Goal: Task Accomplishment & Management: Manage account settings

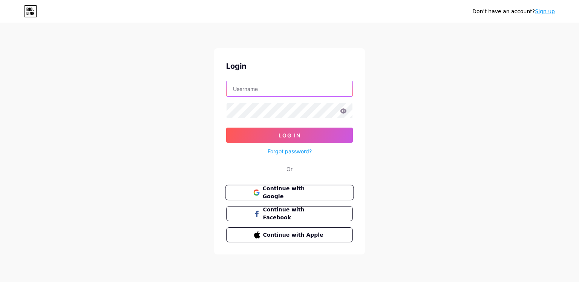
type input "[EMAIL_ADDRESS][DOMAIN_NAME]"
click at [288, 192] on span "Continue with Google" at bounding box center [293, 192] width 63 height 16
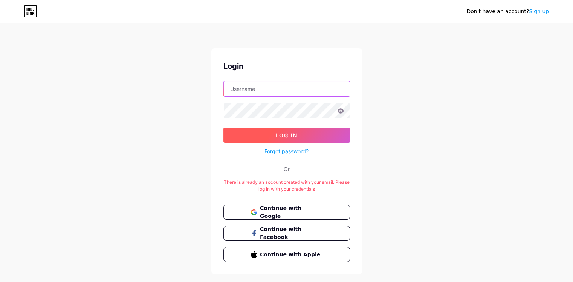
type input "[EMAIL_ADDRESS][DOMAIN_NAME]"
click at [286, 134] on span "Log In" at bounding box center [287, 135] width 22 height 6
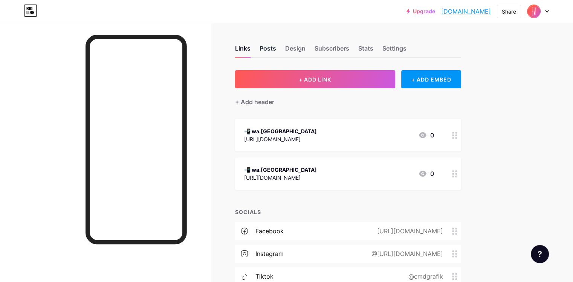
click at [276, 51] on div "Posts" at bounding box center [268, 51] width 17 height 14
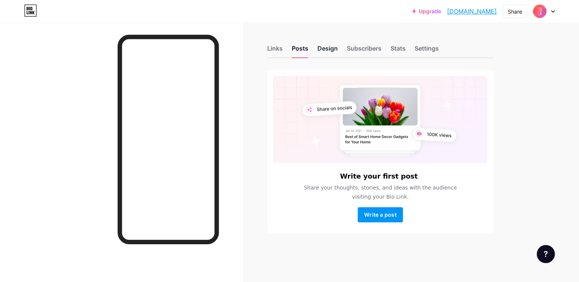
click at [332, 51] on div "Design" at bounding box center [327, 51] width 20 height 14
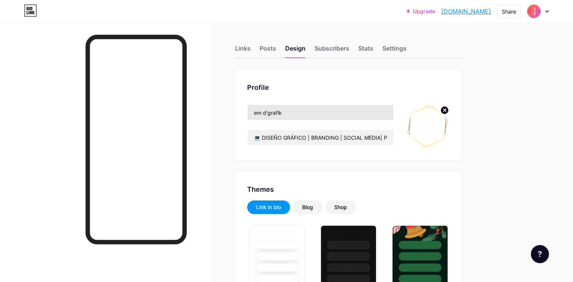
type input "#000000"
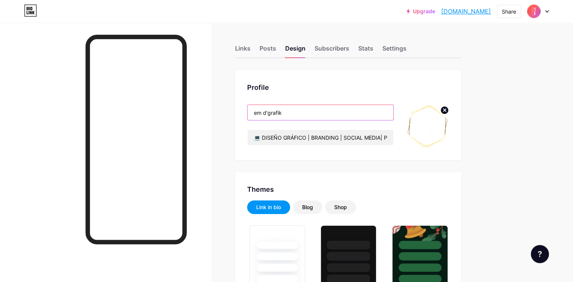
drag, startPoint x: 314, startPoint y: 113, endPoint x: 285, endPoint y: 116, distance: 28.4
click at [285, 116] on input "em d'grafik" at bounding box center [321, 112] width 146 height 15
click at [330, 113] on input "em d'grafik" at bounding box center [321, 112] width 146 height 15
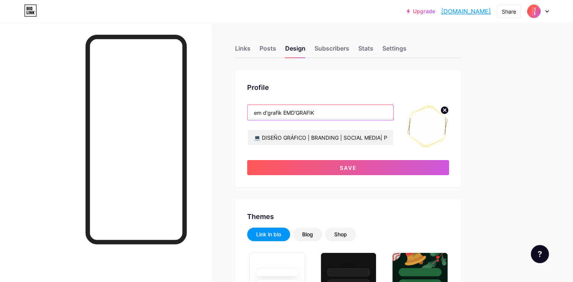
drag, startPoint x: 316, startPoint y: 112, endPoint x: 261, endPoint y: 112, distance: 55.0
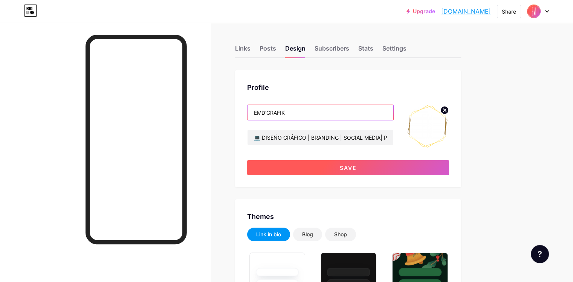
type input "EMD'GRAFIK"
click at [357, 166] on span "Save" at bounding box center [348, 167] width 17 height 6
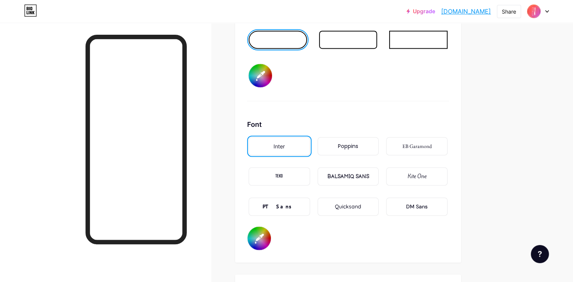
scroll to position [1206, 0]
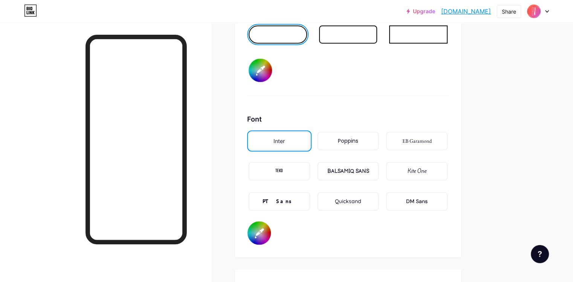
click at [358, 139] on div "Poppins" at bounding box center [348, 141] width 20 height 8
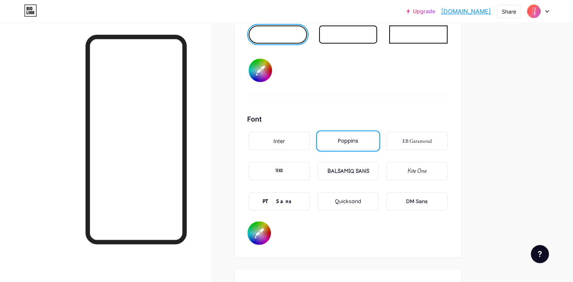
click at [369, 167] on div "BALSAMIQ SANS" at bounding box center [348, 171] width 42 height 8
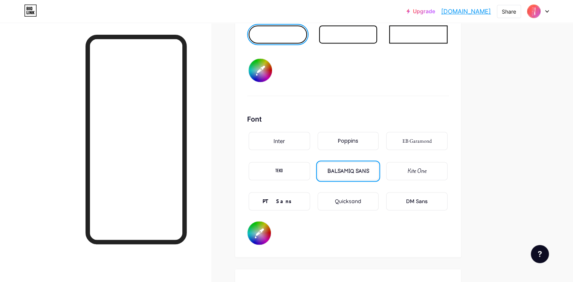
click at [428, 200] on div "DM Sans" at bounding box center [416, 201] width 21 height 8
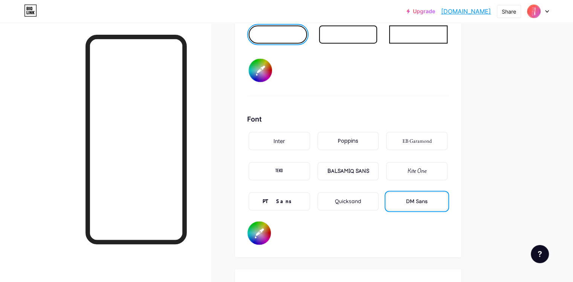
click at [310, 141] on div "Inter" at bounding box center [279, 141] width 61 height 18
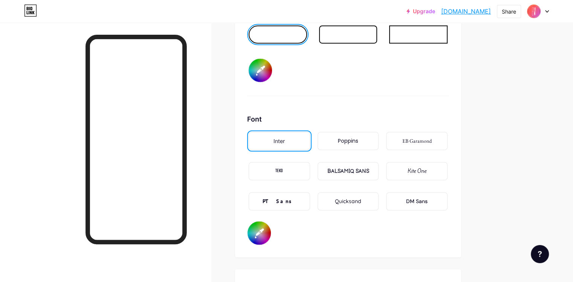
click at [358, 139] on div "Poppins" at bounding box center [348, 141] width 20 height 8
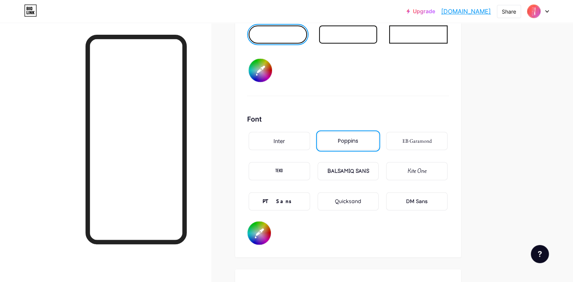
click at [310, 137] on div "Inter" at bounding box center [279, 141] width 61 height 18
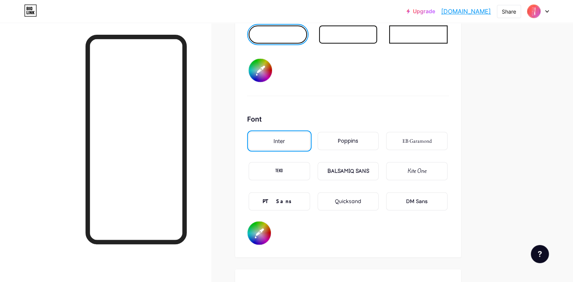
click at [448, 202] on div "DM Sans" at bounding box center [416, 201] width 61 height 18
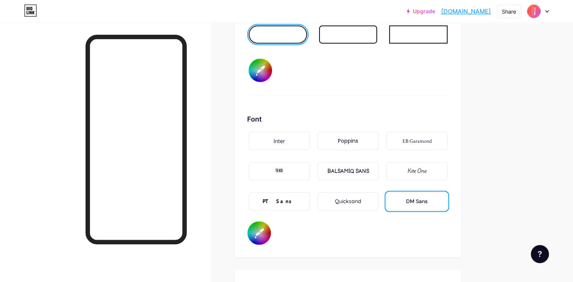
click at [285, 138] on div "Inter" at bounding box center [279, 141] width 11 height 8
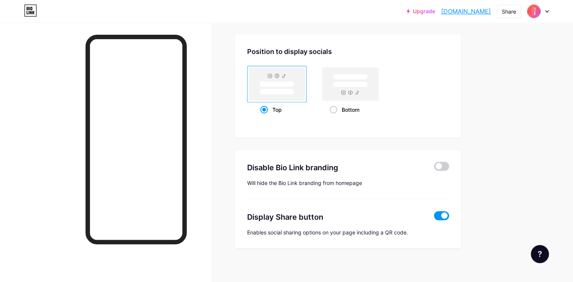
scroll to position [1442, 0]
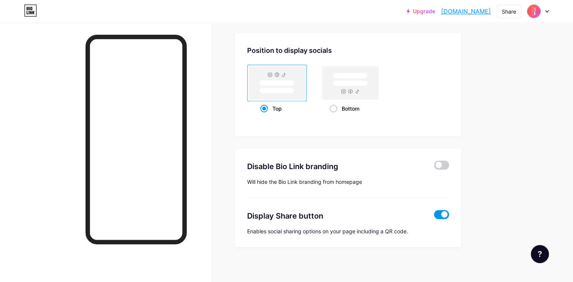
click at [449, 210] on span at bounding box center [441, 214] width 15 height 9
click at [434, 216] on input "checkbox" at bounding box center [434, 216] width 0 height 0
click at [449, 211] on span at bounding box center [441, 214] width 15 height 9
click at [434, 216] on input "checkbox" at bounding box center [434, 216] width 0 height 0
click at [449, 211] on span at bounding box center [441, 214] width 15 height 9
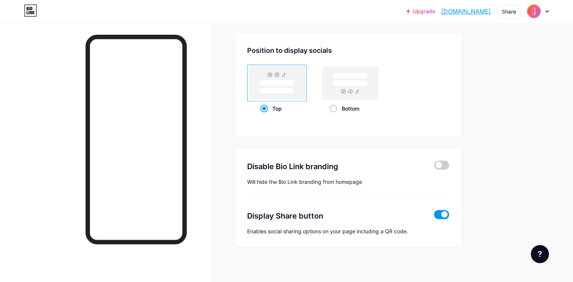
click at [434, 216] on input "checkbox" at bounding box center [434, 216] width 0 height 0
type input "#000000"
click at [449, 162] on span at bounding box center [441, 165] width 15 height 9
click at [434, 167] on input "checkbox" at bounding box center [434, 167] width 0 height 0
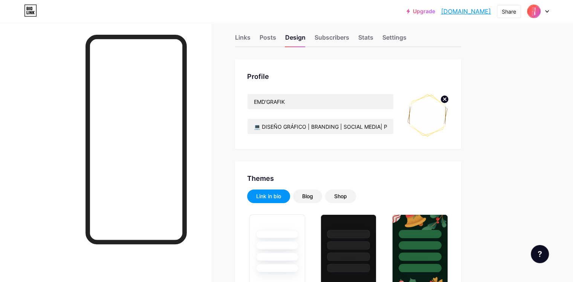
type input "#000000"
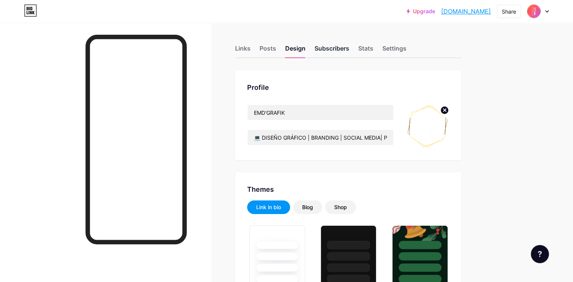
click at [349, 47] on div "Subscribers" at bounding box center [332, 51] width 35 height 14
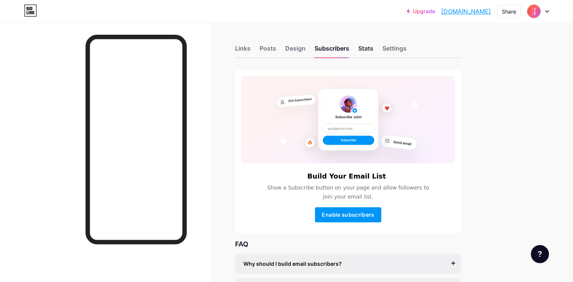
click at [374, 51] on div "Stats" at bounding box center [365, 51] width 15 height 14
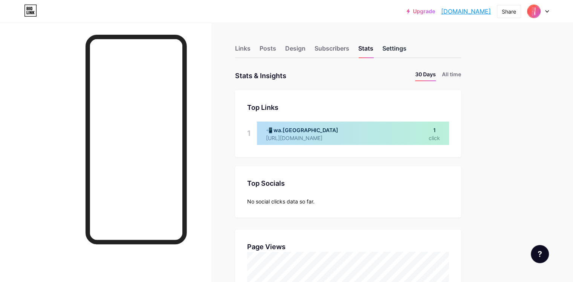
click at [407, 47] on div "Settings" at bounding box center [395, 51] width 24 height 14
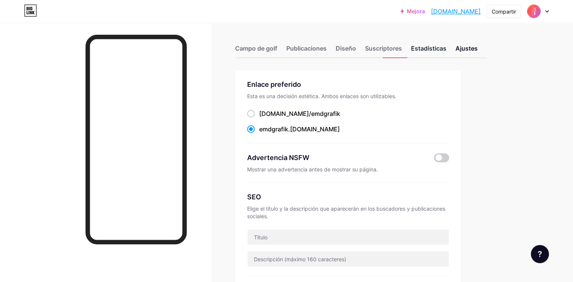
click at [447, 47] on font "Estadísticas" at bounding box center [428, 48] width 35 height 8
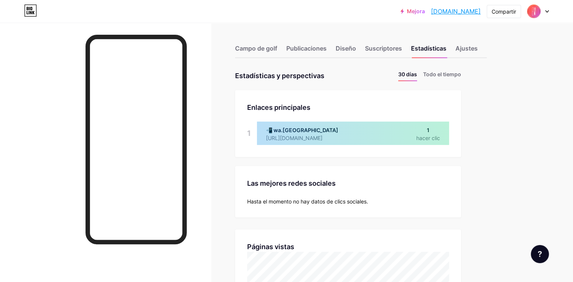
scroll to position [282, 573]
click at [461, 73] on font "Todo el tiempo" at bounding box center [442, 74] width 38 height 6
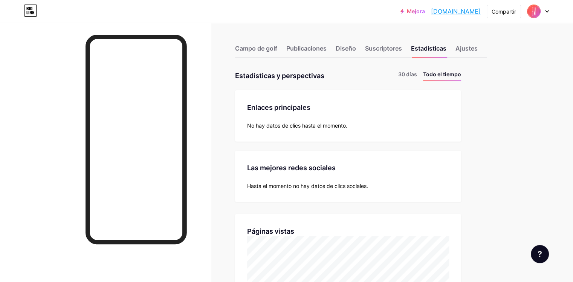
scroll to position [0, 0]
click at [327, 49] on font "Publicaciones" at bounding box center [306, 48] width 40 height 8
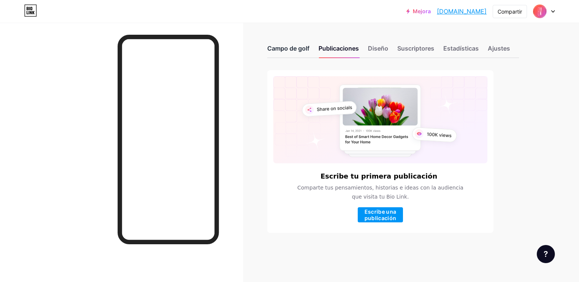
click at [294, 50] on font "Campo de golf" at bounding box center [288, 48] width 42 height 8
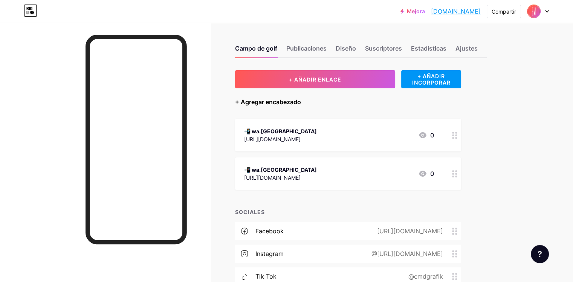
click at [301, 101] on font "+ Agregar encabezado" at bounding box center [268, 102] width 66 height 8
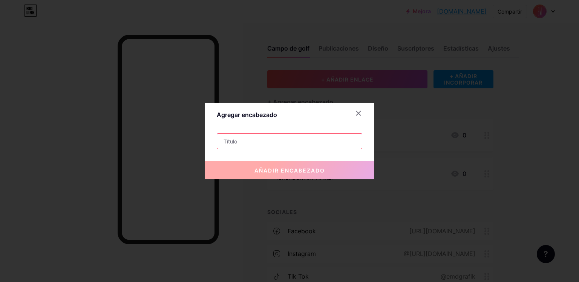
click at [243, 145] on input "text" at bounding box center [289, 140] width 145 height 15
paste input "¡Cotiza Aquí! ¿Necesitas mis servicios? Llena este formulario."
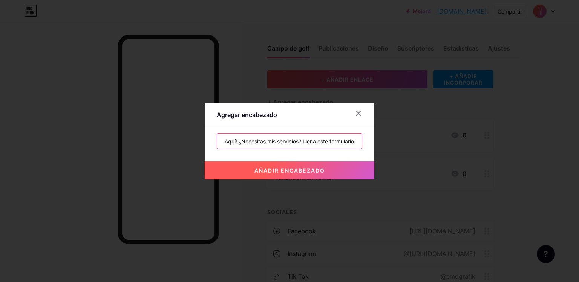
type input "¡Cotiza Aquí! ¿Necesitas mis servicios? Llena este formulario."
click at [288, 171] on font "añadir encabezado" at bounding box center [289, 170] width 70 height 6
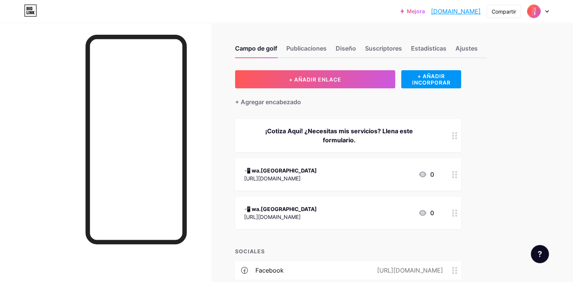
click at [461, 138] on div at bounding box center [455, 135] width 13 height 33
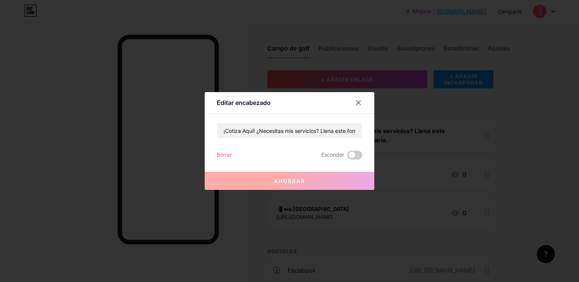
click at [229, 153] on font "Borrar" at bounding box center [224, 154] width 15 height 6
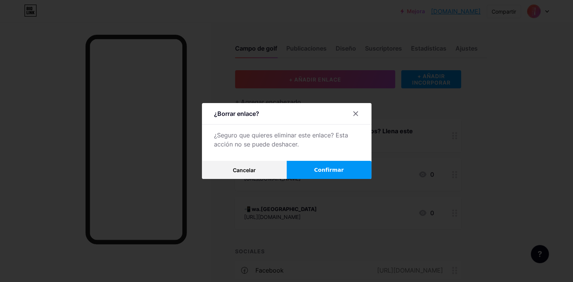
click at [337, 169] on font "Confirmar" at bounding box center [329, 170] width 30 height 6
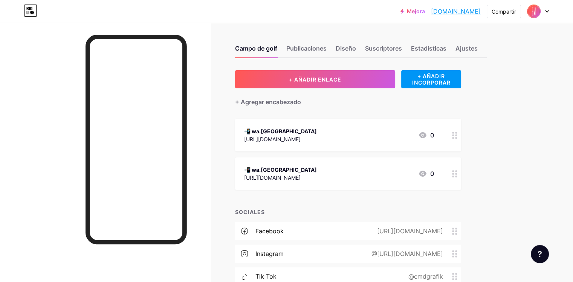
click at [309, 133] on div "📲 wa.ecuador" at bounding box center [280, 131] width 73 height 8
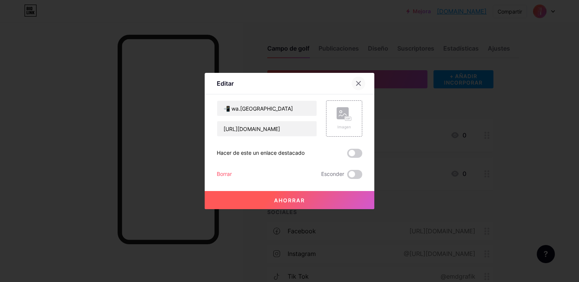
click at [360, 83] on icon at bounding box center [358, 83] width 6 height 6
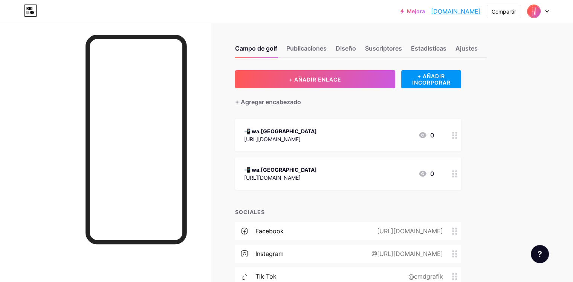
click at [461, 140] on div at bounding box center [455, 135] width 13 height 32
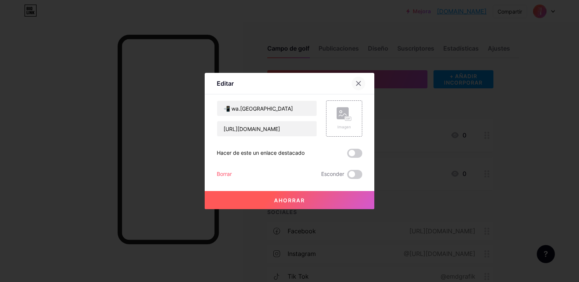
click at [357, 82] on icon at bounding box center [359, 83] width 4 height 4
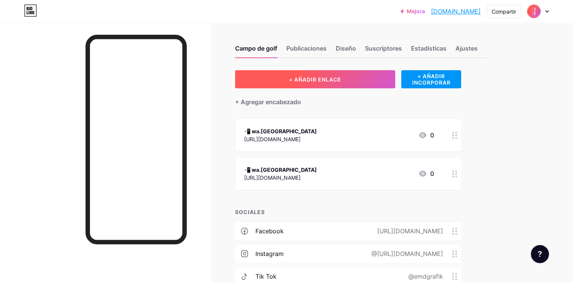
click at [341, 77] on font "+ AÑADIR ENLACE" at bounding box center [315, 79] width 52 height 6
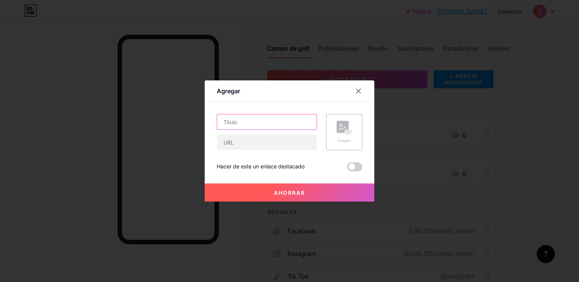
click at [246, 124] on input "text" at bounding box center [267, 121] width 100 height 15
paste input "¡Cotiza Aquí! ¿Necesitas mis servicios? Llena este formulario."
type input "¡Cotiza Aquí! ¿Necesitas mis servicios? Llena este formulario."
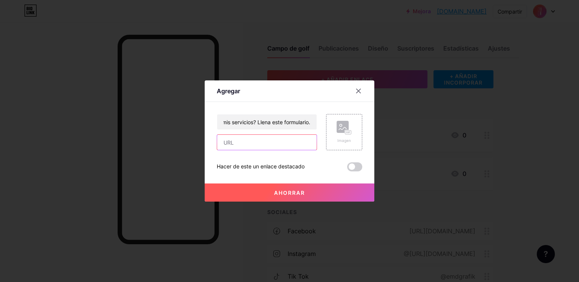
click at [249, 144] on input "text" at bounding box center [267, 142] width 100 height 15
paste input "https://forms.gle/NbdsWKfCGrACXH2eA"
type input "https://forms.gle/NbdsWKfCGrACXH2eA"
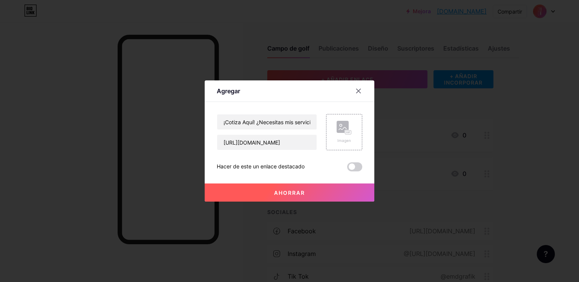
scroll to position [0, 0]
click at [342, 142] on div "Imagen" at bounding box center [344, 141] width 15 height 6
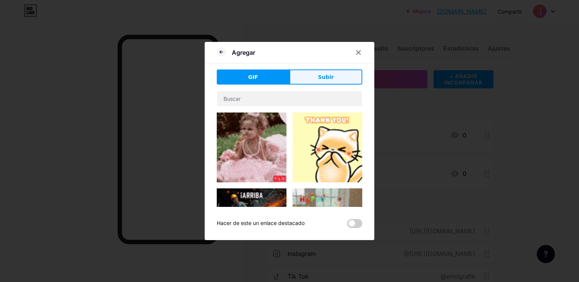
click at [328, 79] on font "Subir" at bounding box center [326, 77] width 16 height 6
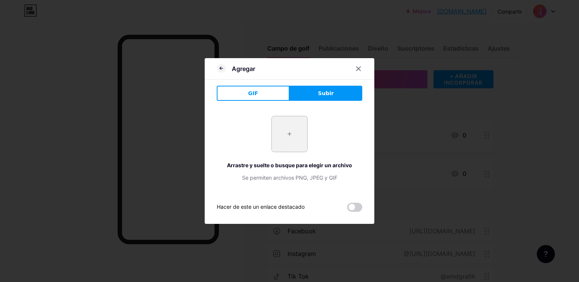
click at [291, 136] on input "file" at bounding box center [289, 133] width 35 height 35
type input "C:\fakepath\writing-form-icon-outline-user-online-form-vector.jpg"
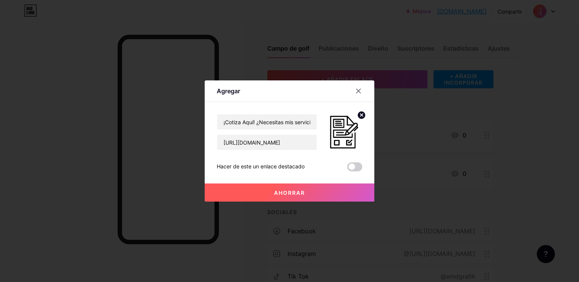
click at [297, 193] on font "Ahorrar" at bounding box center [289, 192] width 31 height 6
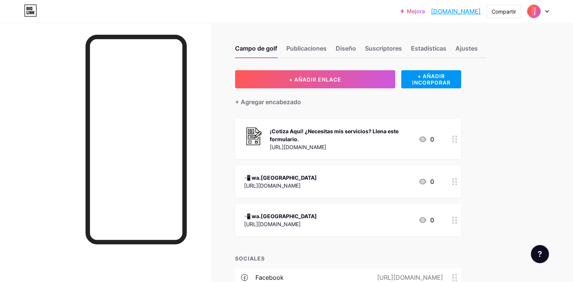
click at [454, 141] on circle at bounding box center [453, 142] width 2 height 2
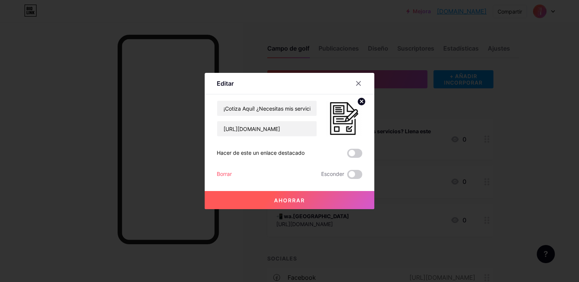
click at [345, 127] on img at bounding box center [344, 118] width 36 height 36
click at [364, 100] on circle at bounding box center [361, 101] width 8 height 8
click at [300, 199] on font "Ahorrar" at bounding box center [289, 200] width 31 height 6
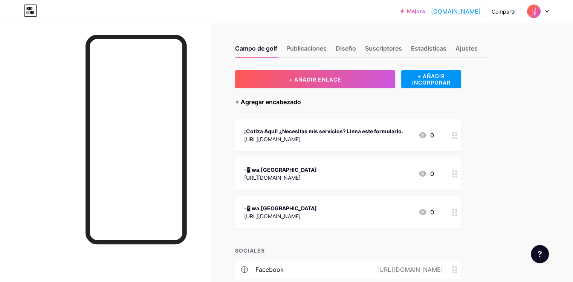
click at [297, 103] on font "+ Agregar encabezado" at bounding box center [268, 102] width 66 height 8
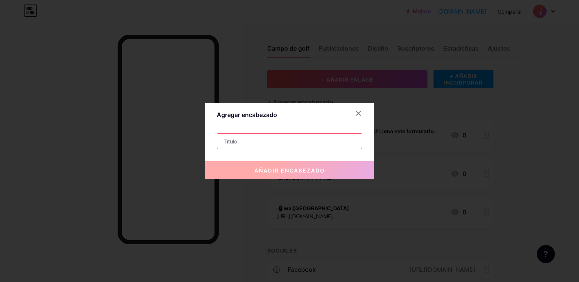
click at [307, 147] on input "text" at bounding box center [289, 140] width 145 height 15
paste input "https://forms.gle/NbdsWKfCGrACXH2eA"
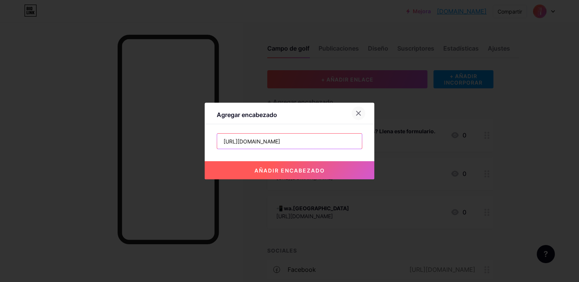
type input "https://forms.gle/NbdsWKfCGrACXH2eA"
click at [359, 113] on icon at bounding box center [359, 113] width 4 height 4
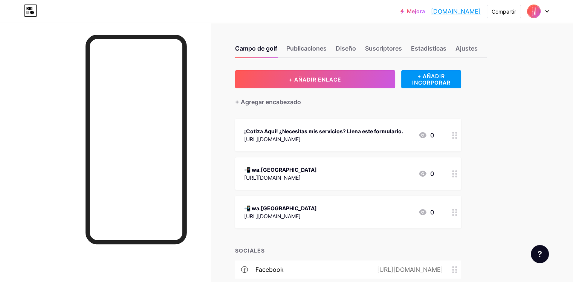
click at [354, 131] on font "¡Cotiza Aquí! ¿Necesitas mis servicios? Llena este formulario." at bounding box center [323, 131] width 159 height 6
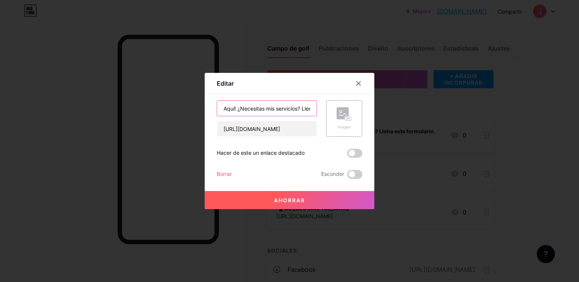
scroll to position [0, 65]
drag, startPoint x: 256, startPoint y: 108, endPoint x: 318, endPoint y: 109, distance: 61.8
click at [318, 109] on div "¡Cotiza Aquí! ¿Necesitas mis servicios? Llena este formulario. https://forms.gl…" at bounding box center [289, 118] width 145 height 36
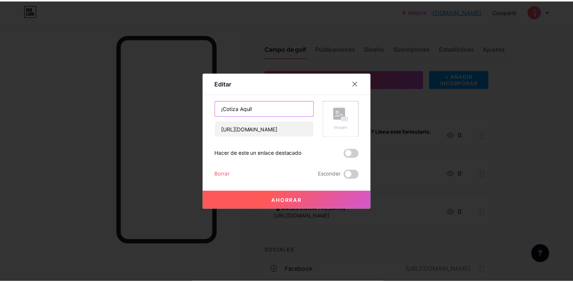
scroll to position [0, 0]
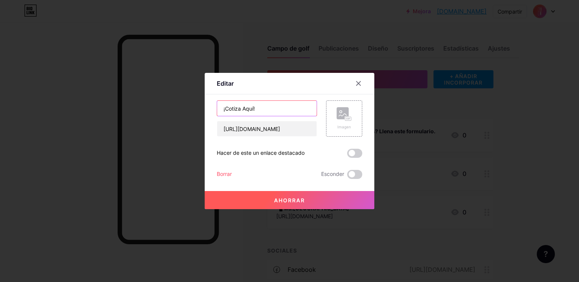
type input "¡Cotiza Aquí!"
click at [299, 197] on font "Ahorrar" at bounding box center [289, 200] width 31 height 6
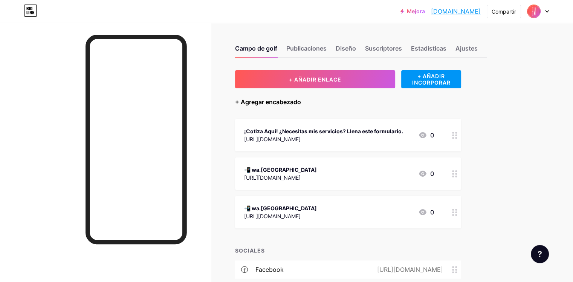
click at [301, 101] on font "+ Agregar encabezado" at bounding box center [268, 102] width 66 height 8
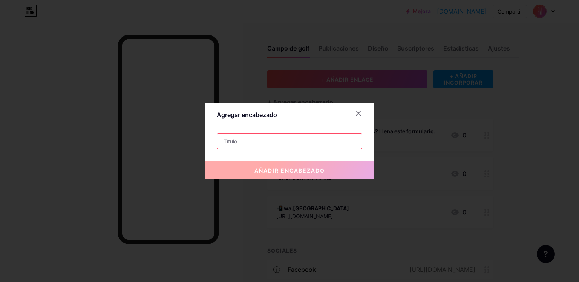
click at [271, 141] on input "text" at bounding box center [289, 140] width 145 height 15
paste input "¿Necesitas mis servicios? Llena este formulario."
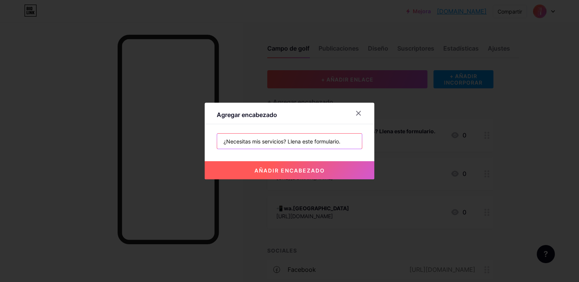
type input "¿Necesitas mis servicios? Llena este formulario."
click at [286, 171] on font "añadir encabezado" at bounding box center [289, 170] width 70 height 6
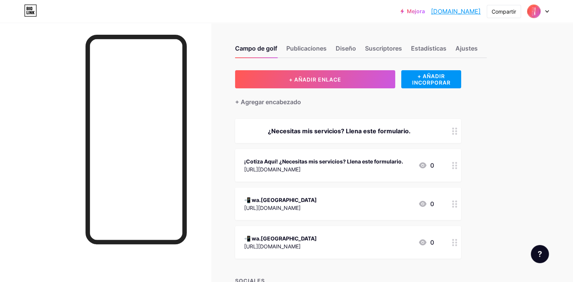
click at [411, 133] on font "¿Necesitas mis servicios? Llena este formulario." at bounding box center [339, 131] width 143 height 8
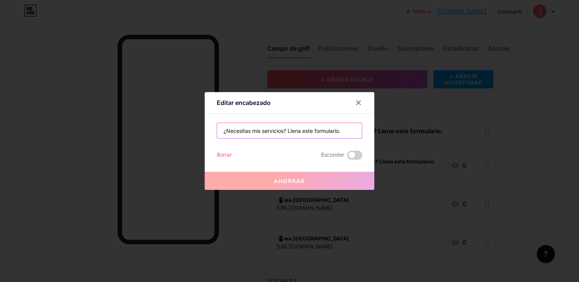
click at [289, 132] on input "¿Necesitas mis servicios? Llena este formulario." at bounding box center [289, 130] width 145 height 15
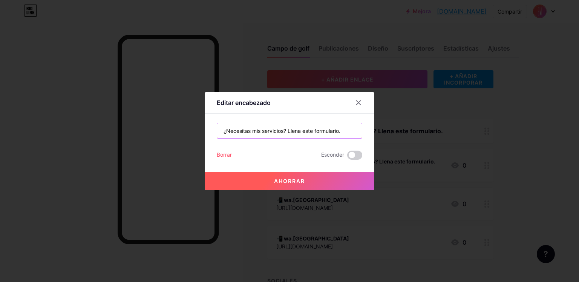
type input "¿Necesitas mis servicios? Llena este formulario."
click at [289, 180] on font "Ahorrar" at bounding box center [289, 181] width 31 height 6
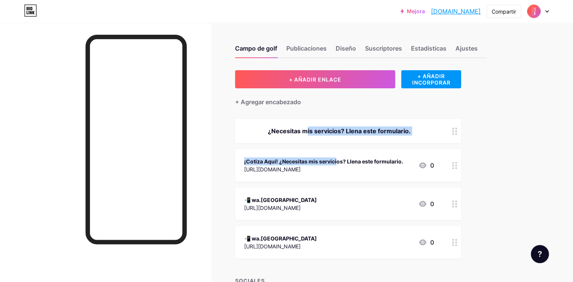
drag, startPoint x: 335, startPoint y: 158, endPoint x: 329, endPoint y: 139, distance: 20.3
click at [329, 139] on span "¿Necesitas mis servicios? Llena este formulario. ¡Cotiza Aquí! ¿Necesitas mis s…" at bounding box center [348, 188] width 226 height 139
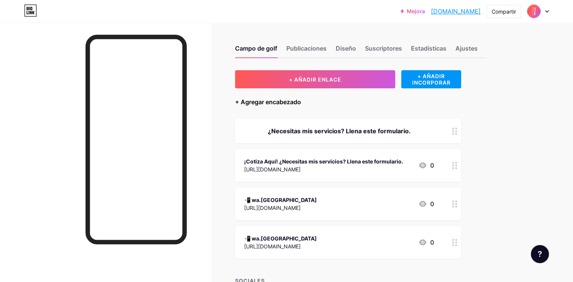
click at [301, 103] on font "+ Agregar encabezado" at bounding box center [268, 102] width 66 height 8
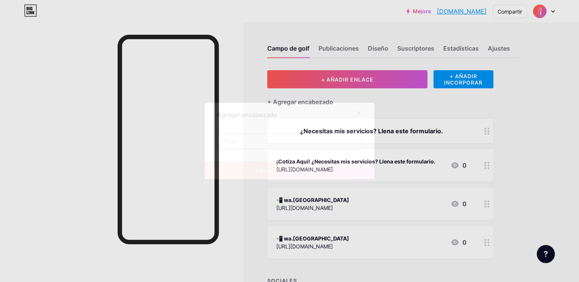
click at [276, 143] on input "text" at bounding box center [289, 140] width 145 height 15
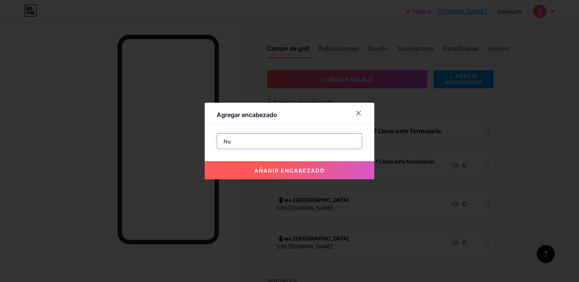
type input "N"
paste input "👇🏻"
click at [222, 142] on input "Contáctanos 👇🏻" at bounding box center [289, 140] width 145 height 15
paste input "👇🏻"
drag, startPoint x: 221, startPoint y: 141, endPoint x: 211, endPoint y: 141, distance: 10.2
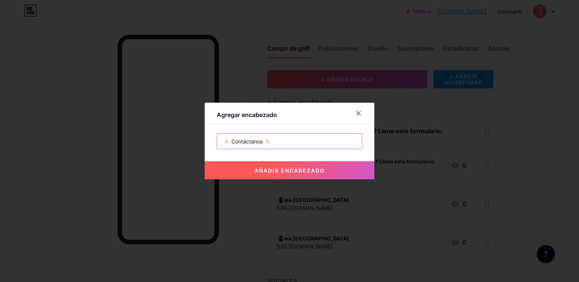
click at [211, 141] on div "Agregar encabezado 👇🏻 Contáctanos 👇🏻 añadir encabezado" at bounding box center [290, 141] width 170 height 77
type input "👇🏻 Contáctanos 👇🏻"
click at [303, 175] on button "añadir encabezado" at bounding box center [290, 170] width 170 height 18
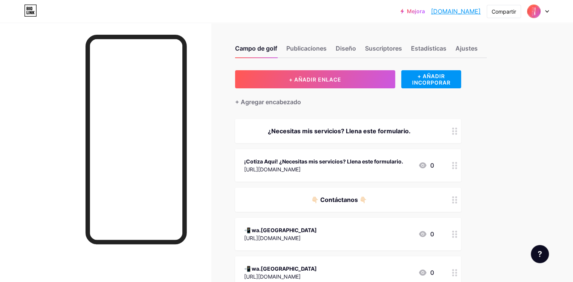
click at [411, 132] on font "¿Necesitas mis servicios? Llena este formulario." at bounding box center [339, 131] width 143 height 8
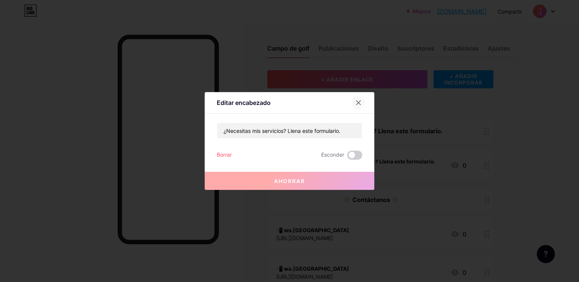
click at [362, 101] on div at bounding box center [359, 103] width 14 height 14
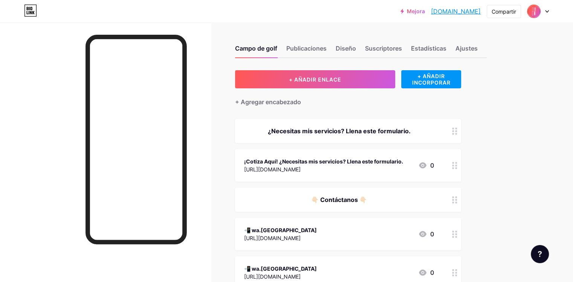
click at [358, 162] on font "¡Cotiza Aquí! ¿Necesitas mis servicios? Llena este formulario." at bounding box center [323, 161] width 159 height 6
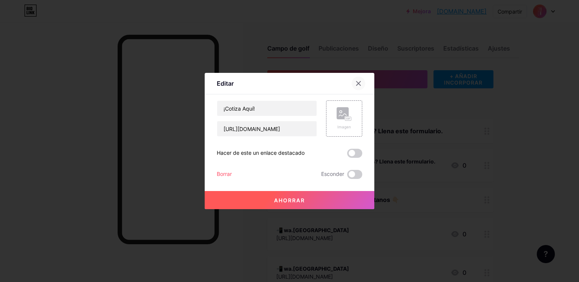
click at [361, 85] on div at bounding box center [359, 84] width 14 height 14
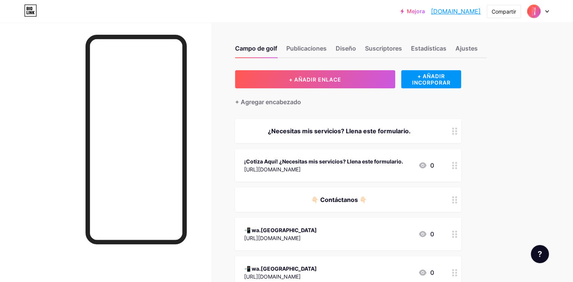
click at [384, 130] on font "¿Necesitas mis servicios? Llena este formulario." at bounding box center [339, 131] width 143 height 8
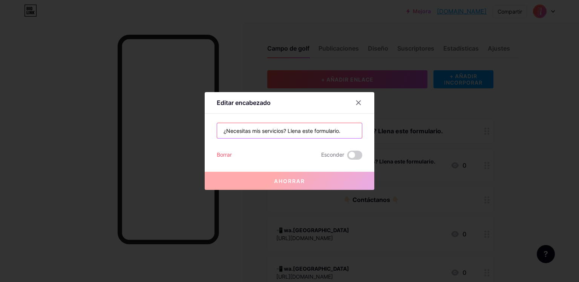
drag, startPoint x: 289, startPoint y: 130, endPoint x: 349, endPoint y: 130, distance: 59.9
click at [349, 130] on input "¿Necesitas mis servicios? Llena este formulario." at bounding box center [289, 130] width 145 height 15
click at [358, 102] on icon at bounding box center [358, 103] width 6 height 6
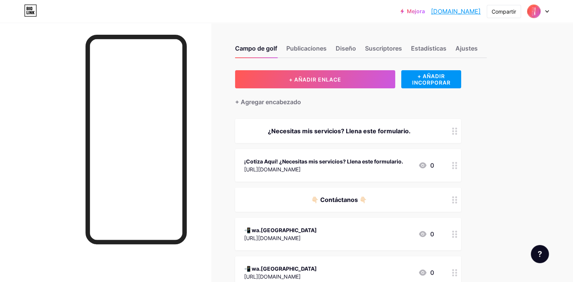
click at [361, 162] on font "¡Cotiza Aquí! ¿Necesitas mis servicios? Llena este formulario." at bounding box center [323, 161] width 159 height 6
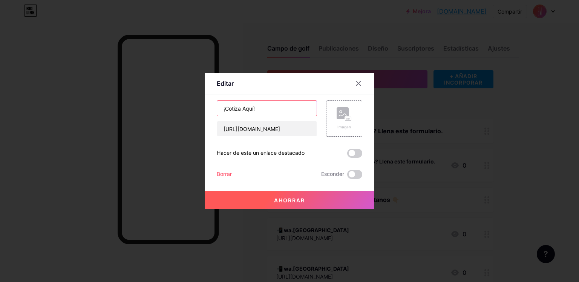
click at [260, 109] on input "¡Cotiza Aquí!" at bounding box center [267, 108] width 100 height 15
drag, startPoint x: 240, startPoint y: 109, endPoint x: 219, endPoint y: 108, distance: 21.1
click at [219, 108] on input "¡Cotiza Aquí!" at bounding box center [267, 108] width 100 height 15
click at [245, 109] on input "¡Cotiza Aquí!" at bounding box center [267, 108] width 100 height 15
drag, startPoint x: 239, startPoint y: 109, endPoint x: 225, endPoint y: 109, distance: 14.7
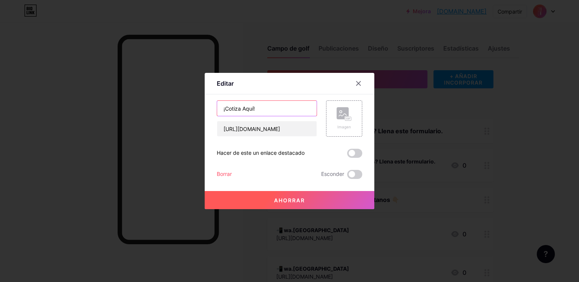
click at [225, 109] on input "¡Cotiza Aquí!" at bounding box center [267, 108] width 100 height 15
paste input "Llena este formulario."
type input "¡Llena este formulario! Clic Aquí"
click at [292, 198] on font "Ahorrar" at bounding box center [289, 200] width 31 height 6
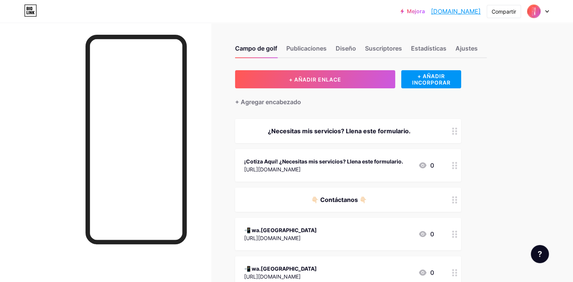
click at [375, 132] on font "¿Necesitas mis servicios? Llena este formulario." at bounding box center [339, 131] width 143 height 8
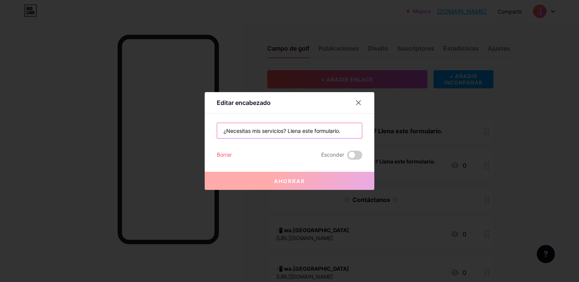
drag, startPoint x: 288, startPoint y: 130, endPoint x: 385, endPoint y: 133, distance: 97.3
click at [385, 133] on div "Editar encabezado ¿Necesitas mis servicios? Llena este formulario. Borrar Escon…" at bounding box center [289, 141] width 579 height 282
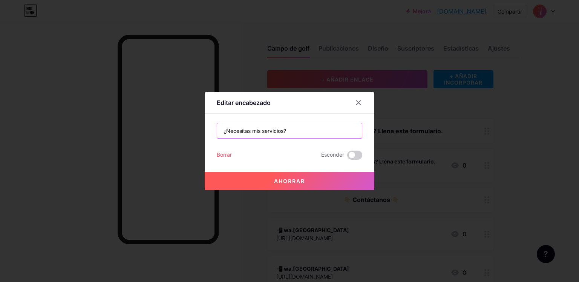
type input "¿Necesitas mis servicios?"
click at [289, 182] on font "Ahorrar" at bounding box center [289, 181] width 31 height 6
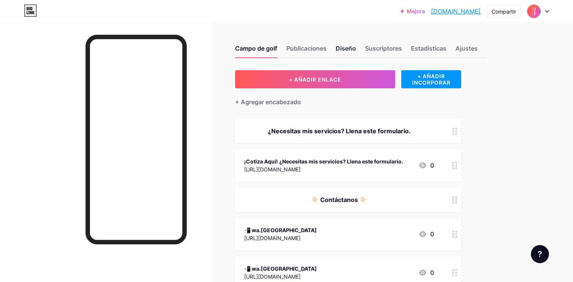
click at [356, 47] on font "Diseño" at bounding box center [346, 48] width 20 height 8
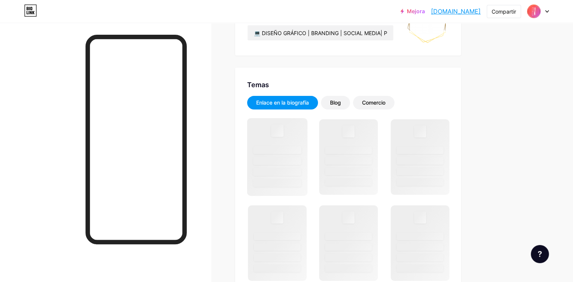
scroll to position [113, 0]
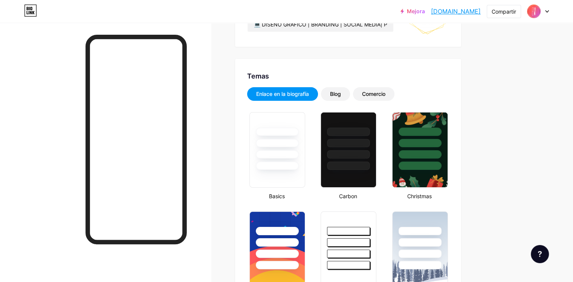
type input "#000000"
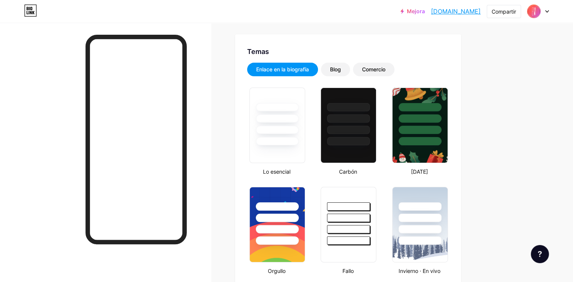
scroll to position [151, 0]
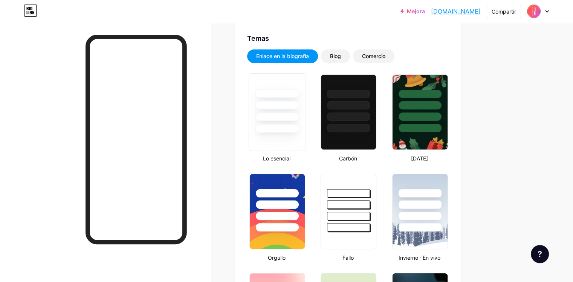
click at [299, 120] on div at bounding box center [277, 116] width 44 height 9
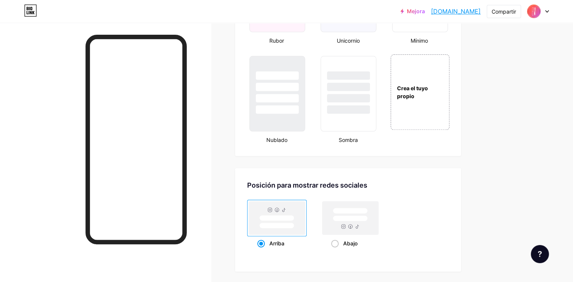
scroll to position [867, 0]
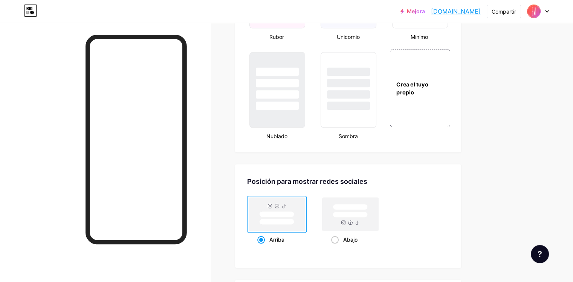
click at [428, 91] on font "Crea el tuyo propio" at bounding box center [413, 88] width 32 height 15
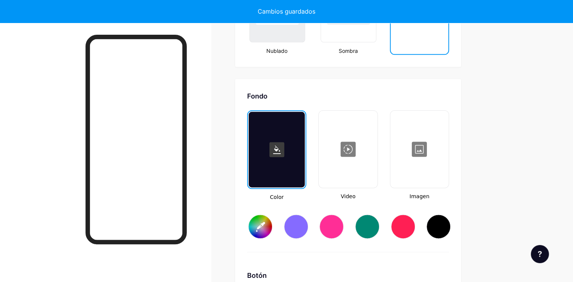
scroll to position [998, 0]
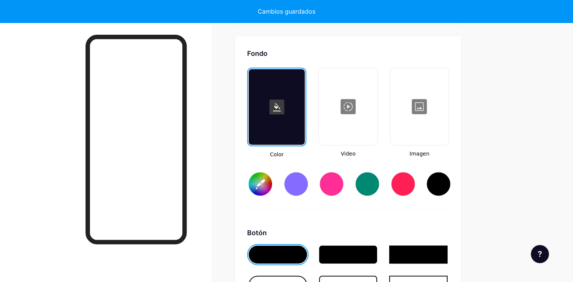
type input "#ffffff"
type input "#000000"
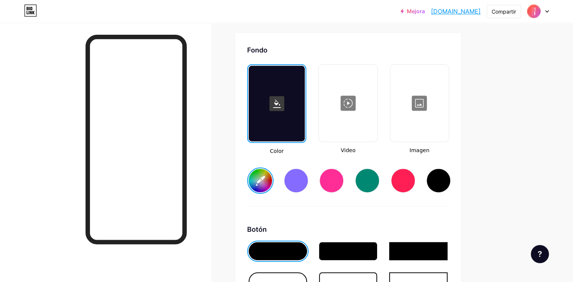
click at [438, 116] on div at bounding box center [419, 102] width 57 height 75
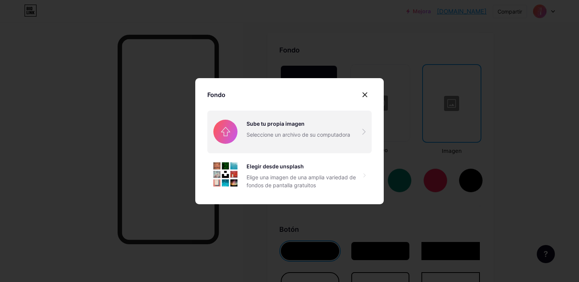
click at [295, 126] on input "file" at bounding box center [289, 131] width 164 height 42
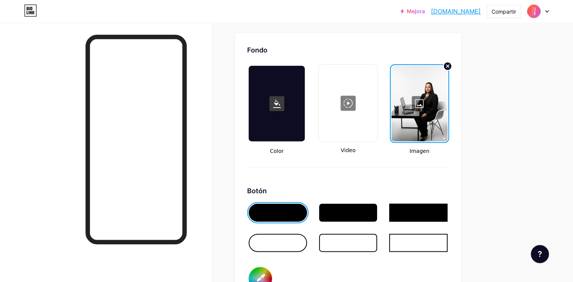
click at [448, 101] on div at bounding box center [420, 103] width 56 height 75
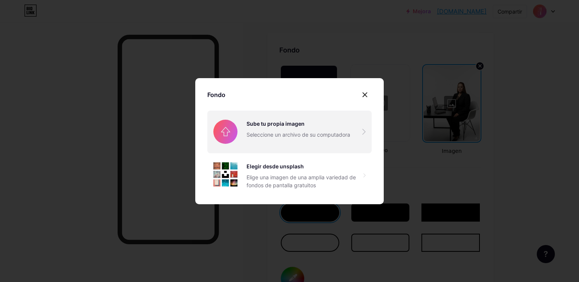
click at [284, 132] on input "file" at bounding box center [289, 131] width 164 height 42
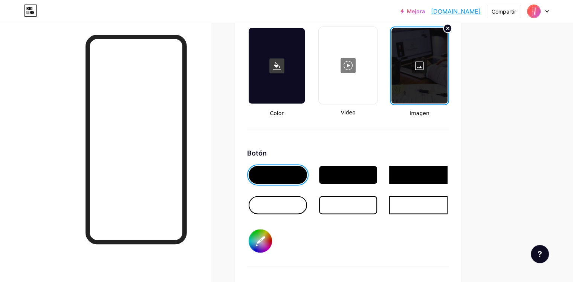
scroll to position [1073, 0]
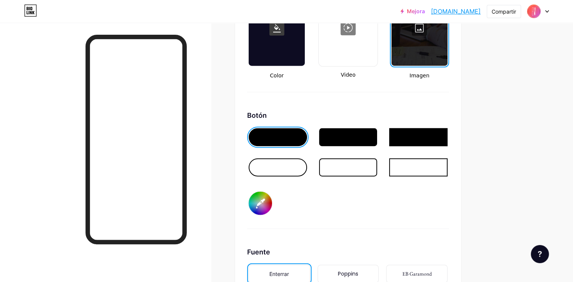
click at [272, 198] on input "#000000" at bounding box center [260, 202] width 23 height 23
type input "#ddb903"
click at [325, 206] on div "Botón #ddb903" at bounding box center [348, 169] width 202 height 118
click at [307, 171] on div at bounding box center [278, 167] width 58 height 18
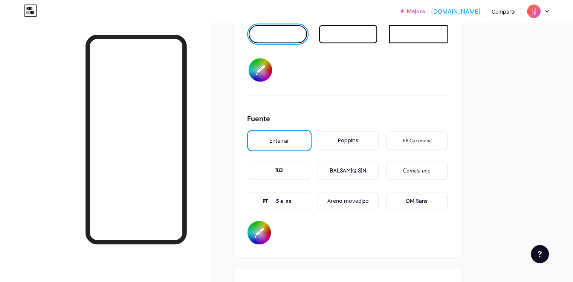
scroll to position [1224, 0]
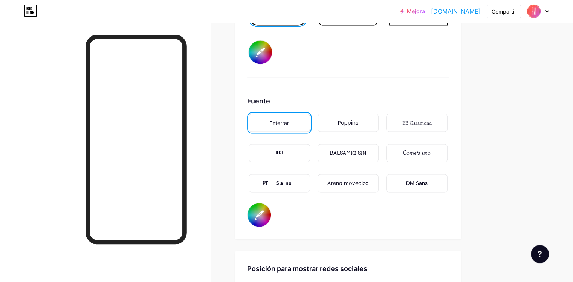
click at [271, 214] on input "#000000" at bounding box center [259, 214] width 23 height 23
click at [319, 214] on div "Fuente Enterrar Poppins EB Garamond TEKO BALSAMIQ SIN Cometa uno PT Sans Arena …" at bounding box center [348, 161] width 202 height 131
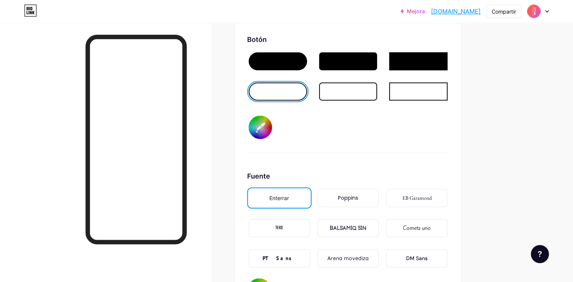
scroll to position [1149, 0]
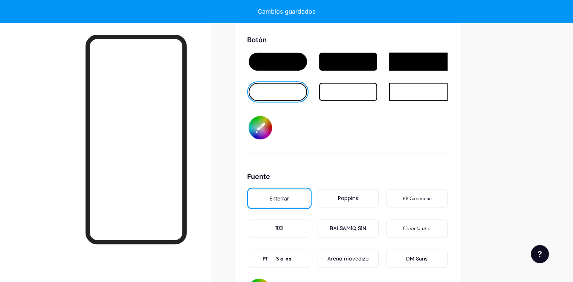
click at [307, 95] on div at bounding box center [278, 92] width 58 height 18
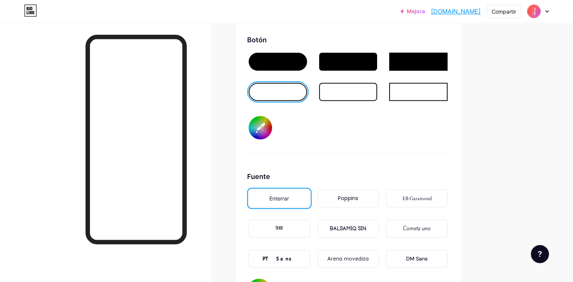
scroll to position [1224, 0]
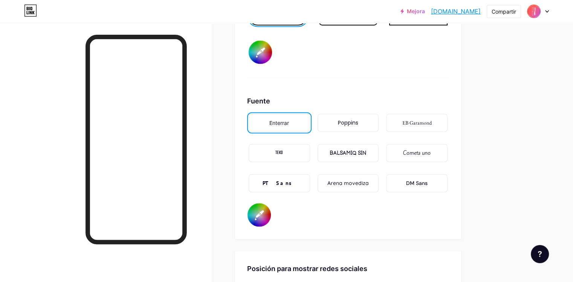
click at [271, 213] on input "#ffffff" at bounding box center [259, 214] width 23 height 23
click at [271, 211] on input "#ffffff" at bounding box center [259, 214] width 23 height 23
type input "#ffffff"
click at [324, 234] on div "Fondo Color Video Imagen Botón #ddb903 Fuente Enterrar Poppins EB Garamond TEKO…" at bounding box center [348, 23] width 226 height 432
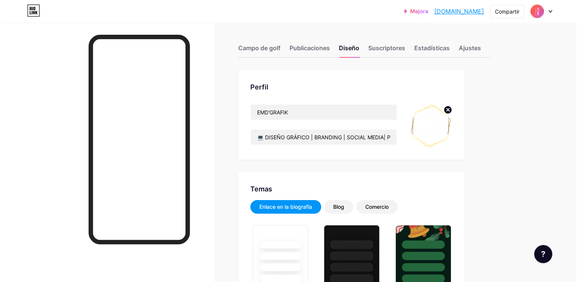
scroll to position [0, 0]
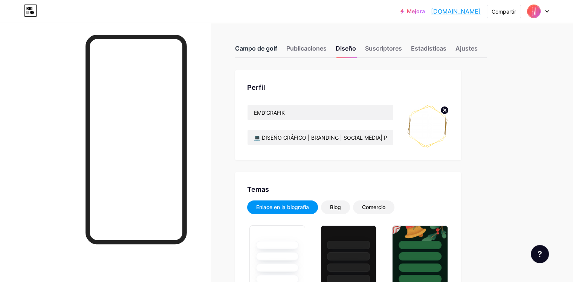
click at [277, 45] on font "Campo de golf" at bounding box center [256, 48] width 42 height 8
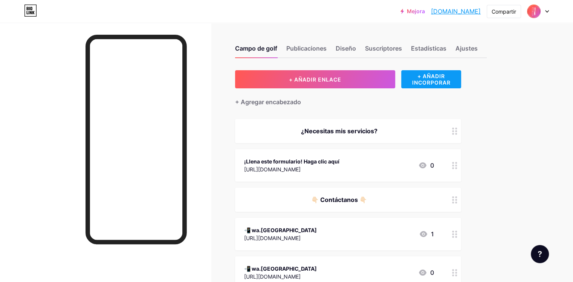
click at [450, 82] on font "+ AÑADIR INCORPORAR" at bounding box center [431, 79] width 38 height 13
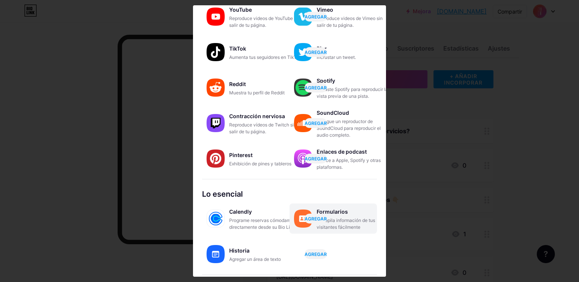
scroll to position [75, 0]
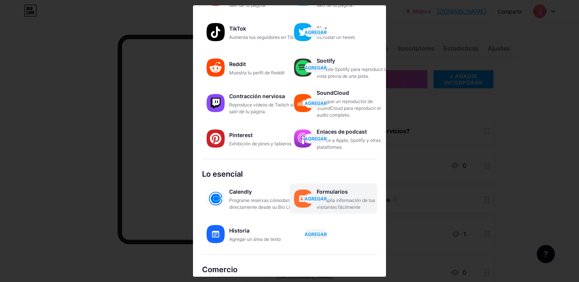
click at [348, 201] on font "Recopila información de tus visitantes fácilmente" at bounding box center [346, 203] width 58 height 12
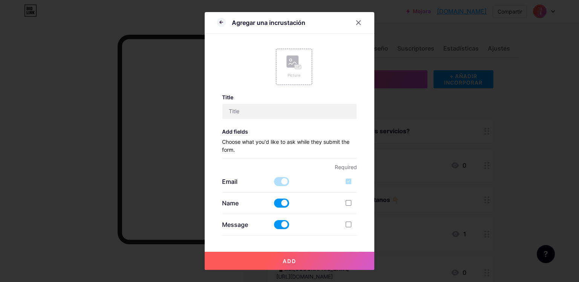
scroll to position [0, 0]
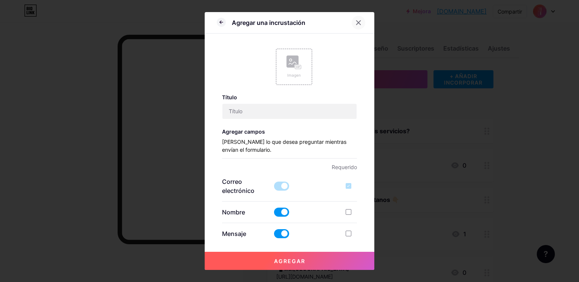
click at [356, 23] on icon at bounding box center [358, 23] width 6 height 6
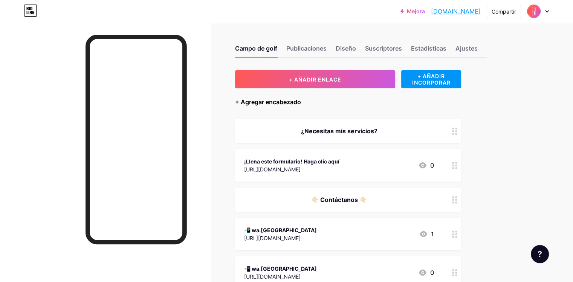
click at [301, 104] on font "+ Agregar encabezado" at bounding box center [268, 102] width 66 height 8
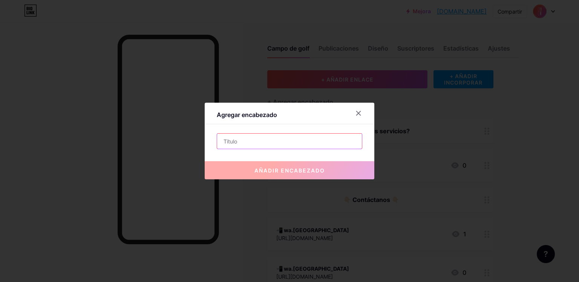
click at [243, 141] on input "text" at bounding box center [289, 140] width 145 height 15
paste input "Soluciones de diseño para"
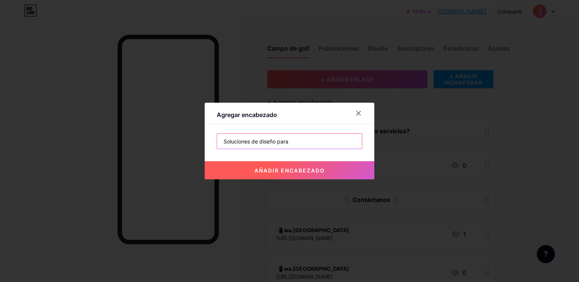
click at [253, 142] on input "Soluciones de diseño para" at bounding box center [289, 140] width 145 height 15
click at [334, 141] on input "Soluciones y estrategias de diseño para" at bounding box center [289, 140] width 145 height 15
drag, startPoint x: 356, startPoint y: 143, endPoint x: 193, endPoint y: 146, distance: 162.5
click at [193, 146] on div "Agregar encabezado Soluciones y estrategias de diseño para todo el mundo añadir…" at bounding box center [289, 141] width 579 height 282
type input "Soluciones y estrategias de diseño para todo el mundo"
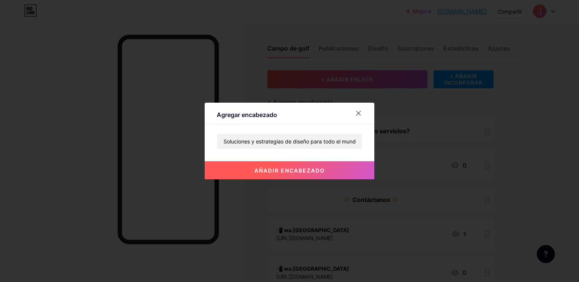
click at [315, 171] on font "añadir encabezado" at bounding box center [289, 170] width 70 height 6
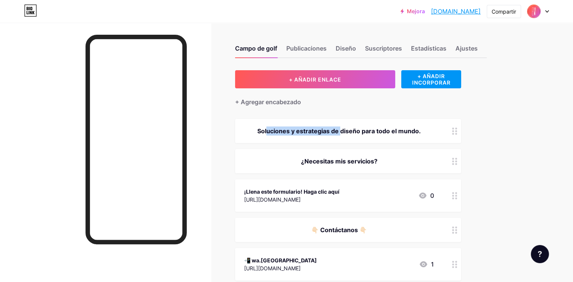
drag, startPoint x: 366, startPoint y: 129, endPoint x: 364, endPoint y: 98, distance: 30.6
click at [364, 98] on div "+ AÑADIR ENLACE + AÑADIR INCORPORAR + Agregar encabezado Soluciones y estrategi…" at bounding box center [348, 253] width 226 height 366
click at [261, 146] on div "Campo de golf Publicaciones Diseño Suscriptores Estadísticas Ajustes + AÑADIR E…" at bounding box center [259, 249] width 519 height 452
click at [457, 130] on circle at bounding box center [456, 131] width 2 height 2
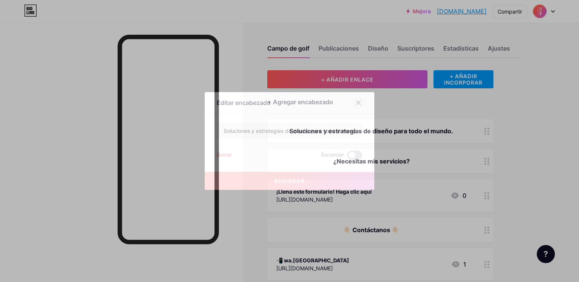
click at [360, 103] on icon at bounding box center [358, 103] width 6 height 6
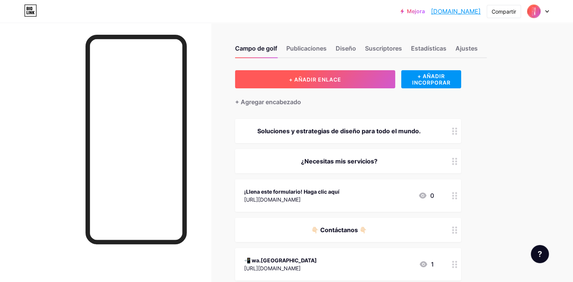
click at [341, 76] on font "+ AÑADIR ENLACE" at bounding box center [315, 79] width 52 height 6
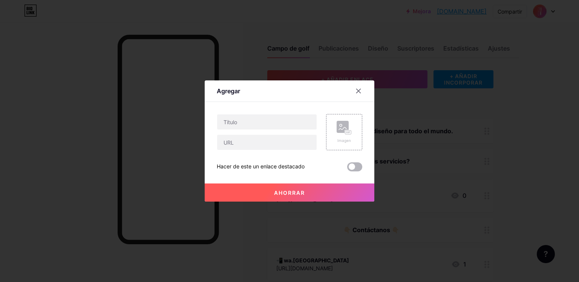
click at [357, 168] on span at bounding box center [354, 166] width 15 height 9
click at [347, 168] on input "checkbox" at bounding box center [347, 168] width 0 height 0
click at [359, 88] on icon at bounding box center [358, 91] width 6 height 6
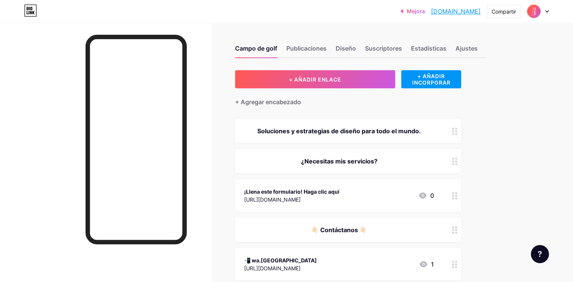
click at [417, 160] on div "¿Necesitas mis servicios?" at bounding box center [339, 160] width 190 height 9
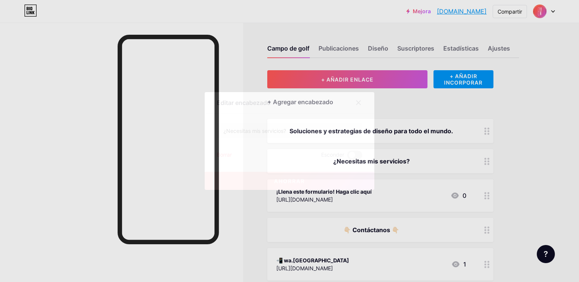
click at [360, 103] on icon at bounding box center [358, 103] width 6 height 6
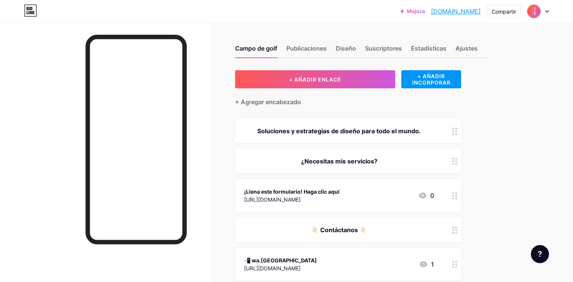
click at [430, 197] on div "¡Llena este formulario! Haga clic aquí https://forms.gle/NbdsWKfCGrACXH2eA 0" at bounding box center [339, 195] width 190 height 17
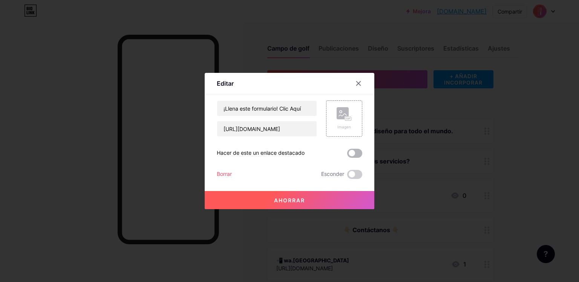
click at [354, 155] on span at bounding box center [354, 153] width 15 height 9
click at [347, 155] on input "checkbox" at bounding box center [347, 155] width 0 height 0
click at [282, 202] on font "Ahorrar" at bounding box center [289, 200] width 31 height 6
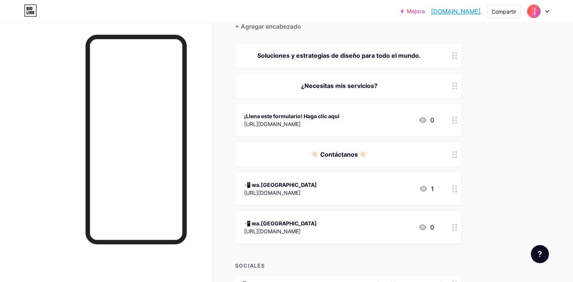
scroll to position [113, 0]
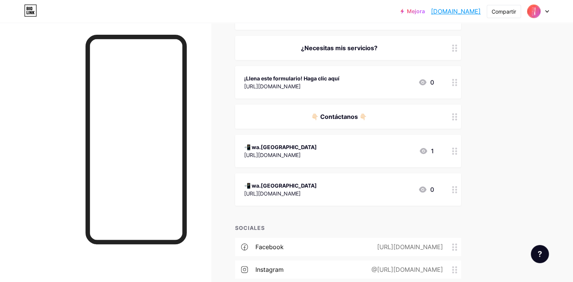
click at [434, 149] on div "1" at bounding box center [426, 150] width 15 height 9
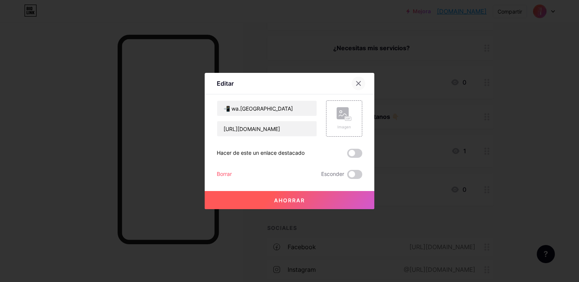
click at [356, 83] on icon at bounding box center [358, 83] width 6 height 6
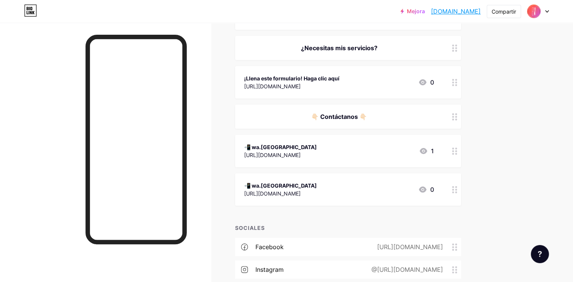
click at [427, 150] on icon at bounding box center [424, 151] width 8 height 6
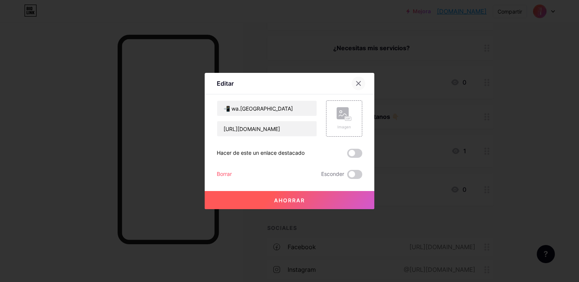
click at [357, 84] on icon at bounding box center [359, 83] width 4 height 4
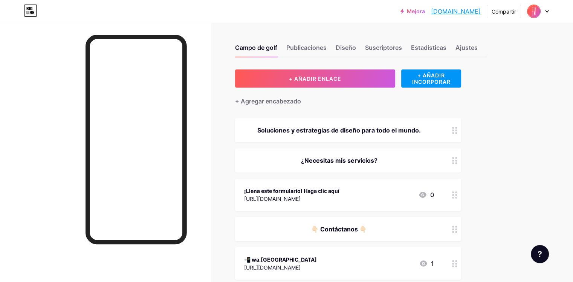
scroll to position [0, 0]
